Goal: Transaction & Acquisition: Download file/media

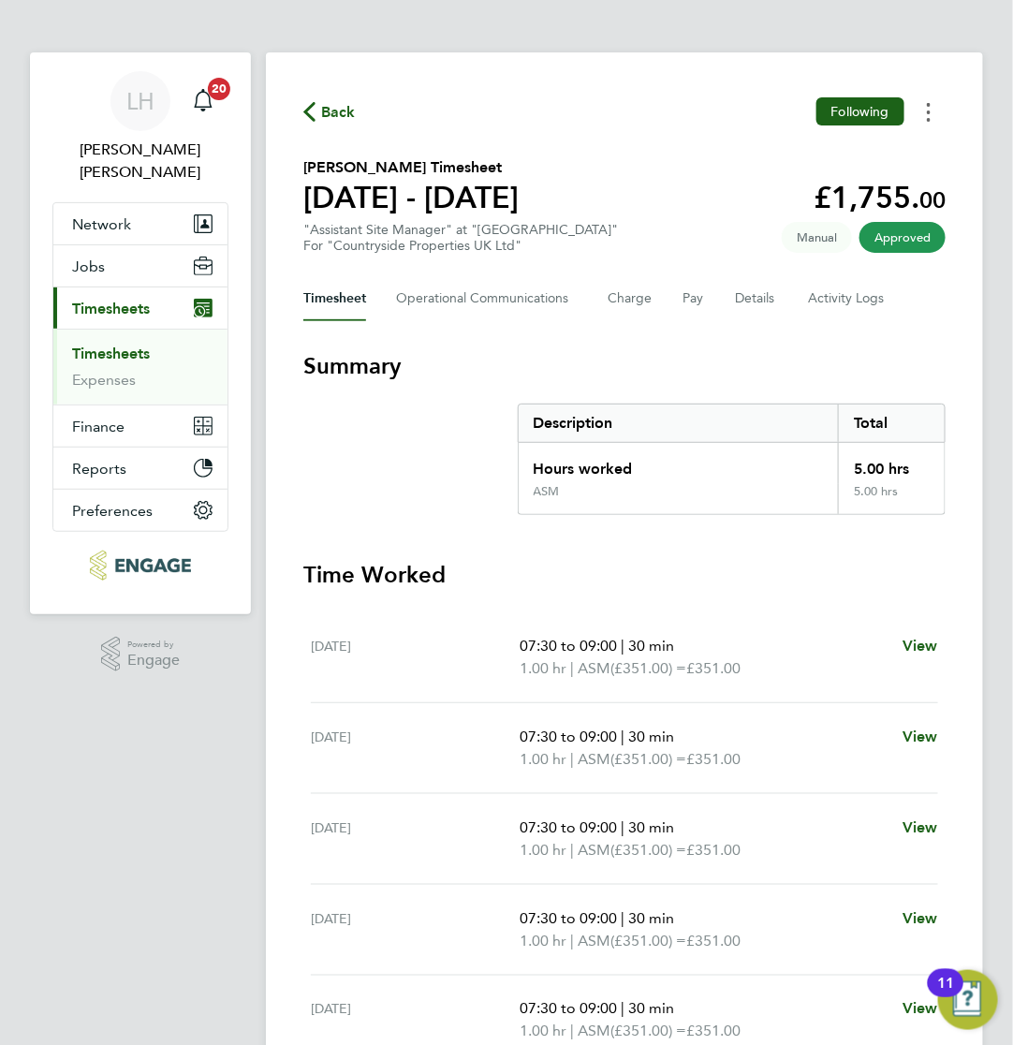
click at [928, 111] on icon "Timesheets Menu" at bounding box center [929, 112] width 4 height 19
click at [746, 155] on link "Download timesheet" at bounding box center [833, 153] width 225 height 37
click at [923, 119] on button "Timesheets Menu" at bounding box center [929, 111] width 34 height 29
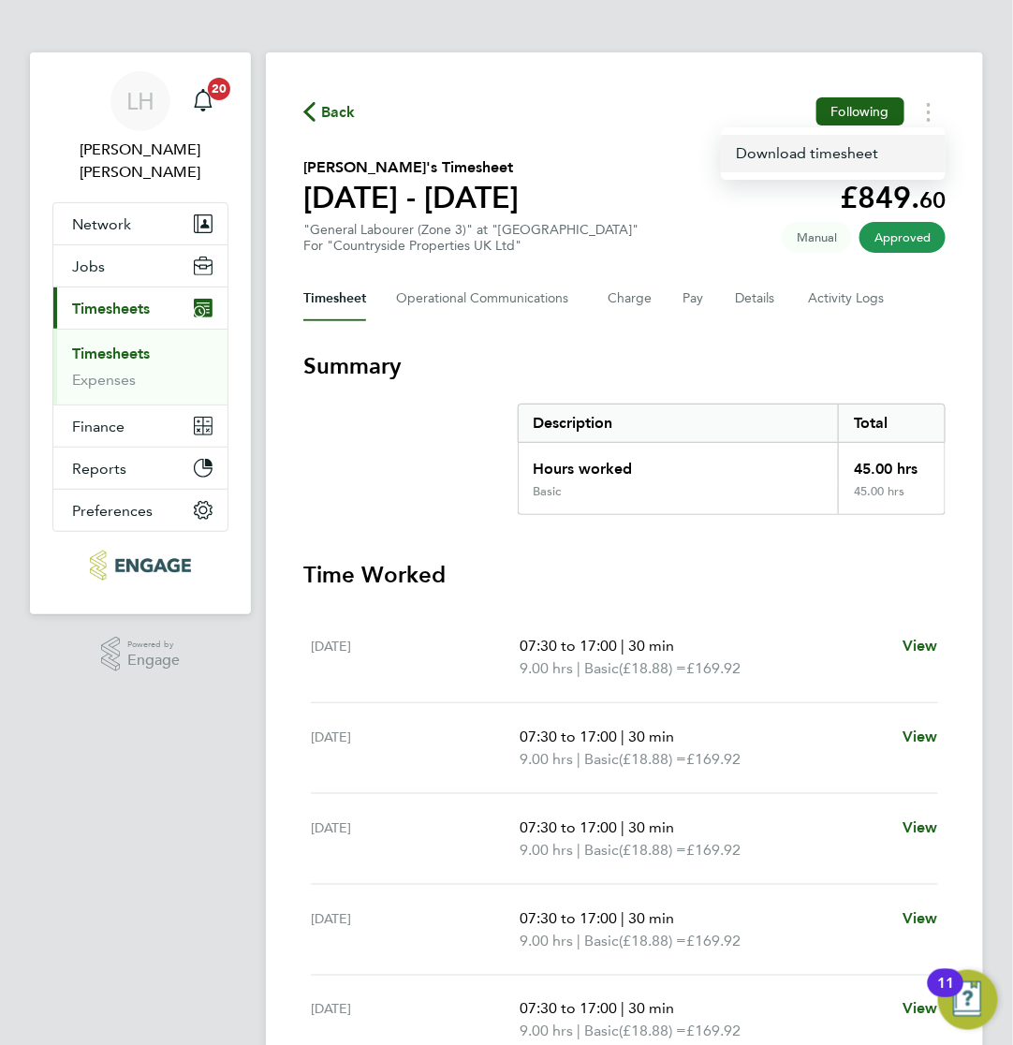
click at [757, 157] on link "Download timesheet" at bounding box center [833, 153] width 225 height 37
